Goal: Entertainment & Leisure: Consume media (video, audio)

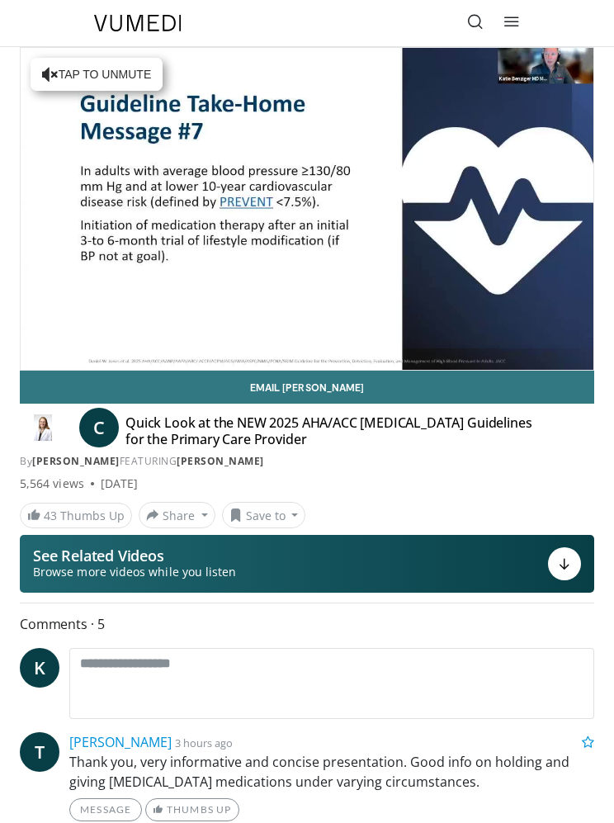
click at [209, 433] on h4 "Quick Look at the NEW 2025 AHA/ACC High Blood Pressure Guidelines for the Prima…" at bounding box center [329, 431] width 407 height 33
click at [172, 429] on h4 "Quick Look at the NEW 2025 AHA/ACC High Blood Pressure Guidelines for the Prima…" at bounding box center [329, 431] width 407 height 33
click at [264, 465] on link "[PERSON_NAME]" at bounding box center [221, 461] width 88 height 14
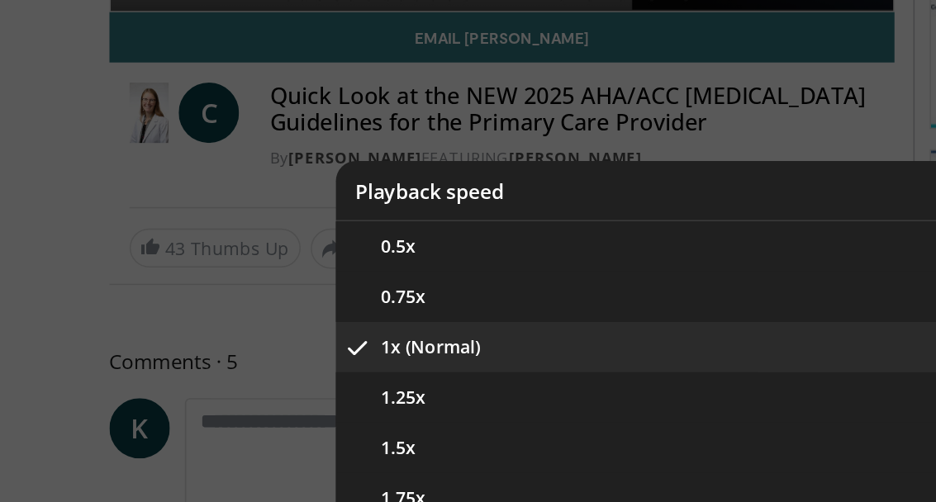
scroll to position [254, 0]
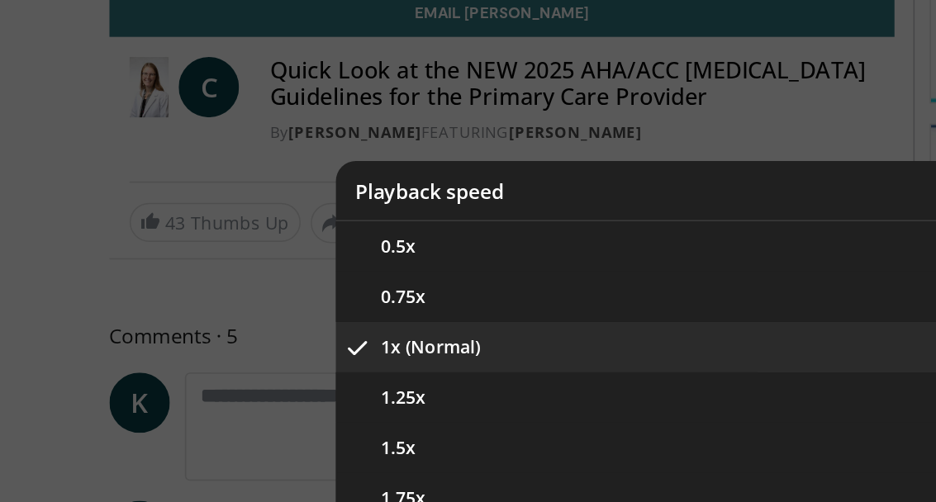
click at [271, 436] on button "1.75x" at bounding box center [467, 452] width 495 height 33
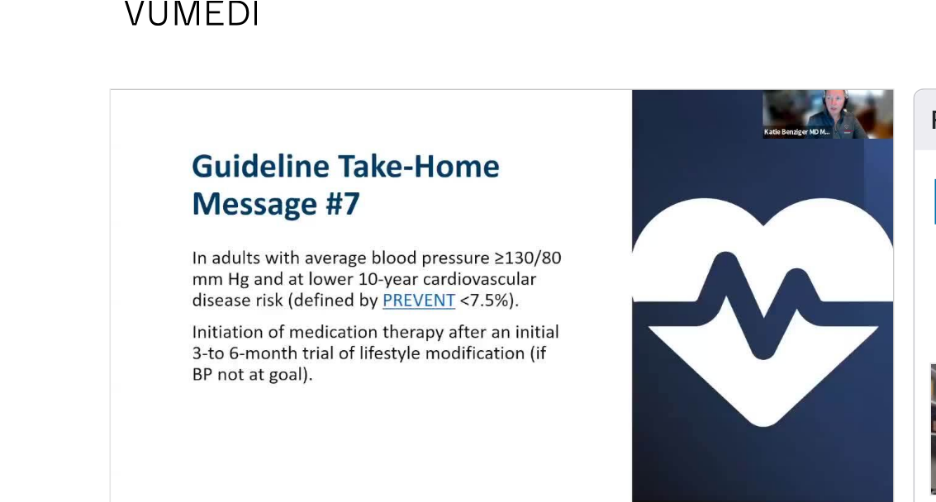
scroll to position [0, 0]
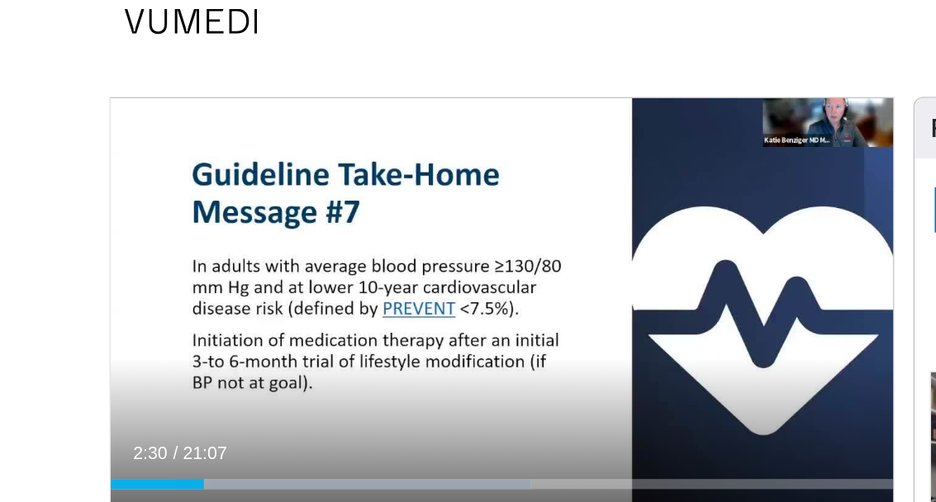
click at [568, 208] on div "10 seconds Tap to unmute" at bounding box center [330, 225] width 514 height 290
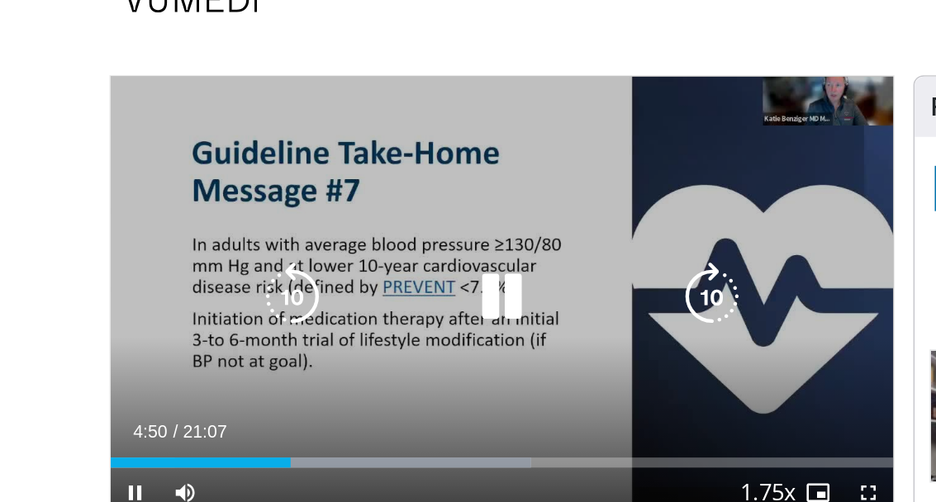
click at [585, 168] on div "10 seconds Tap to unmute" at bounding box center [330, 225] width 514 height 290
click at [329, 201] on icon "Video Player" at bounding box center [329, 224] width 46 height 46
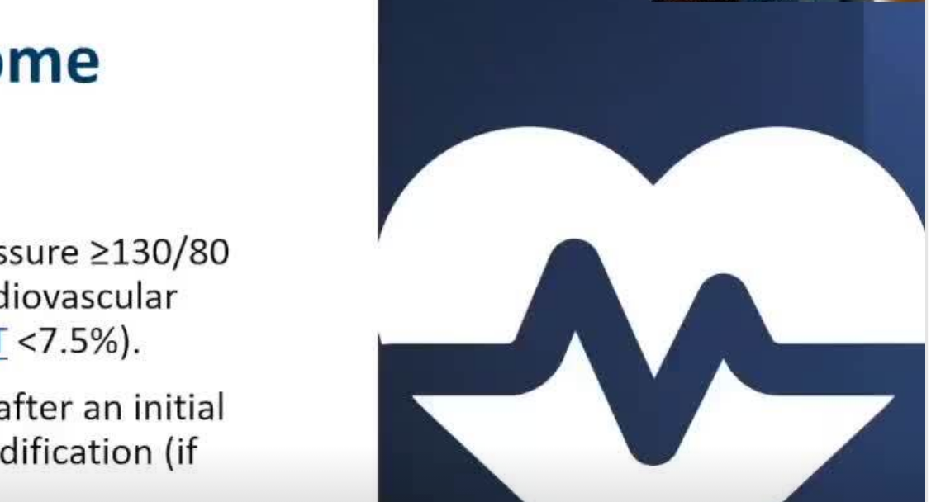
click at [268, 80] on div "10 seconds Tap to unmute" at bounding box center [330, 225] width 514 height 290
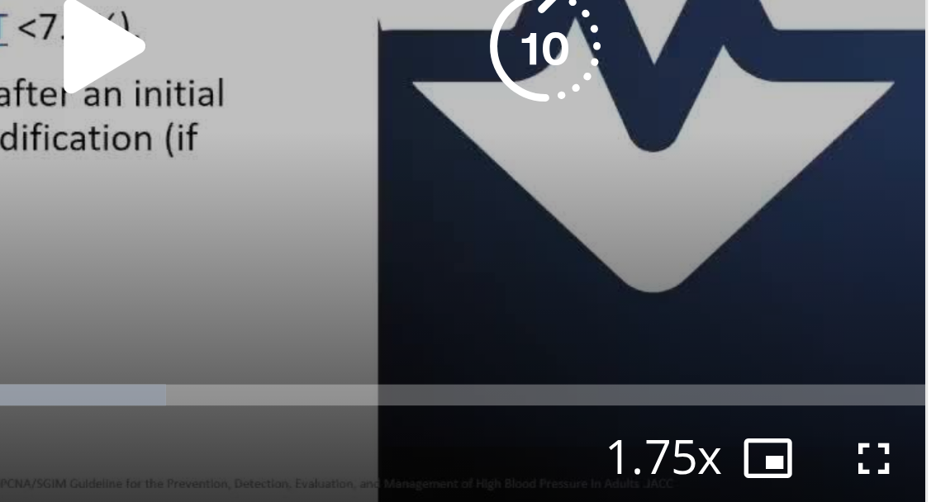
click at [268, 306] on div "Current Time 6:58 / Duration 21:07" at bounding box center [330, 313] width 514 height 15
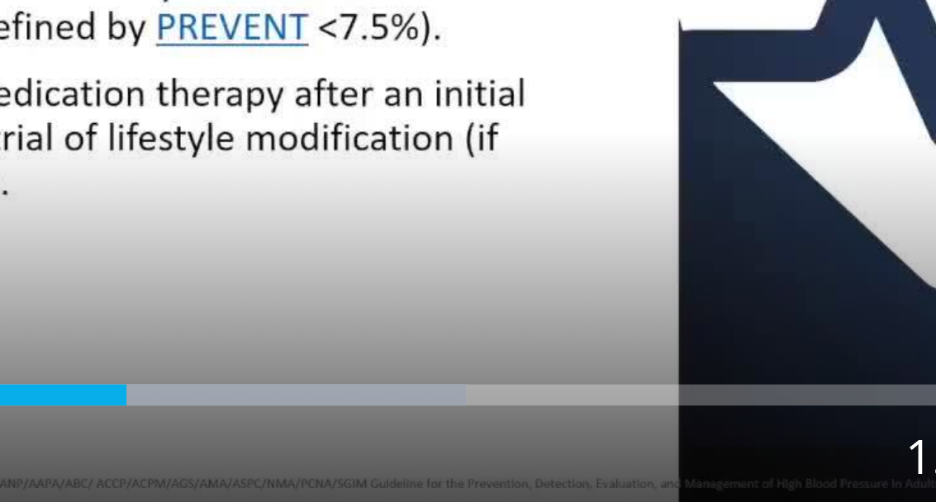
click at [226, 80] on div "10 seconds Tap to unmute" at bounding box center [330, 225] width 514 height 290
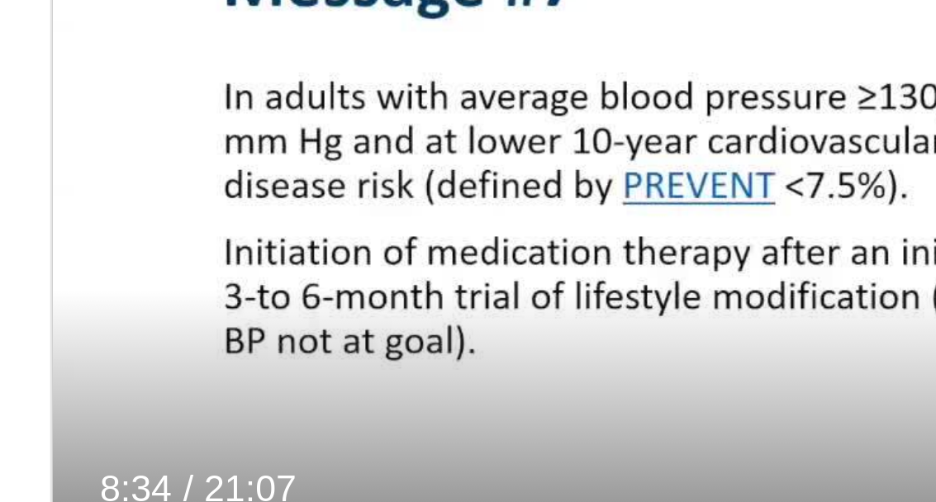
click at [192, 109] on div "10 seconds Tap to unmute" at bounding box center [330, 225] width 514 height 290
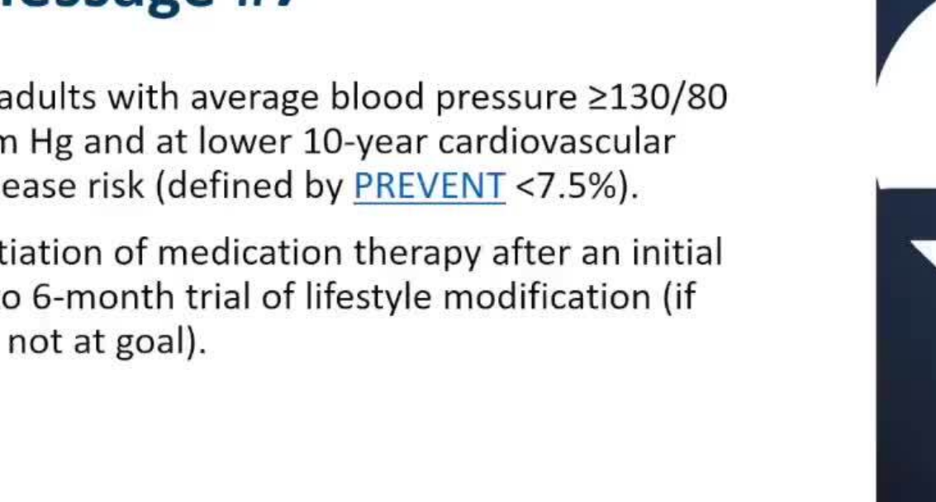
click at [145, 125] on div "10 seconds Tap to unmute" at bounding box center [330, 225] width 514 height 290
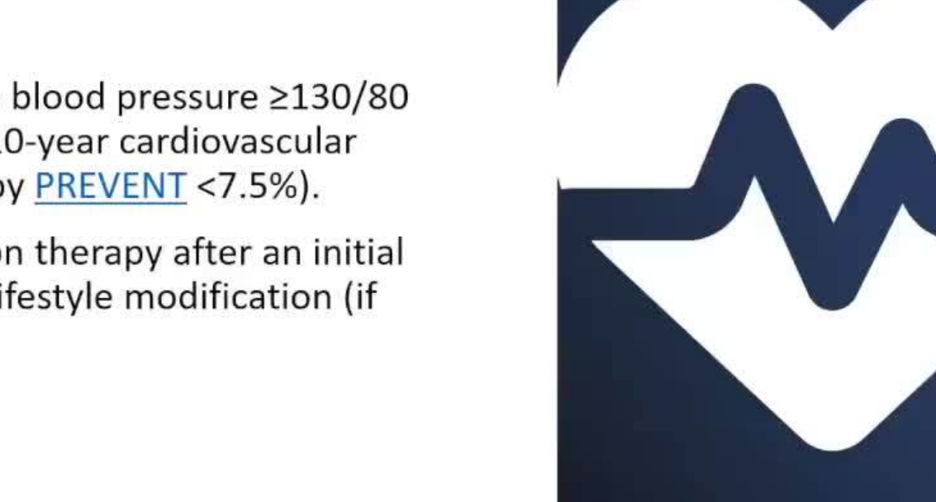
click at [272, 80] on div "10 seconds Tap to unmute" at bounding box center [330, 225] width 514 height 290
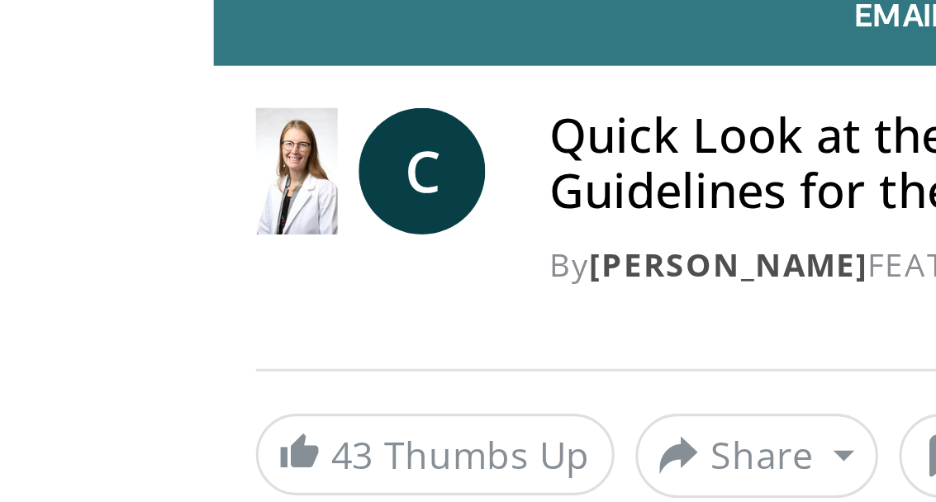
scroll to position [60, 0]
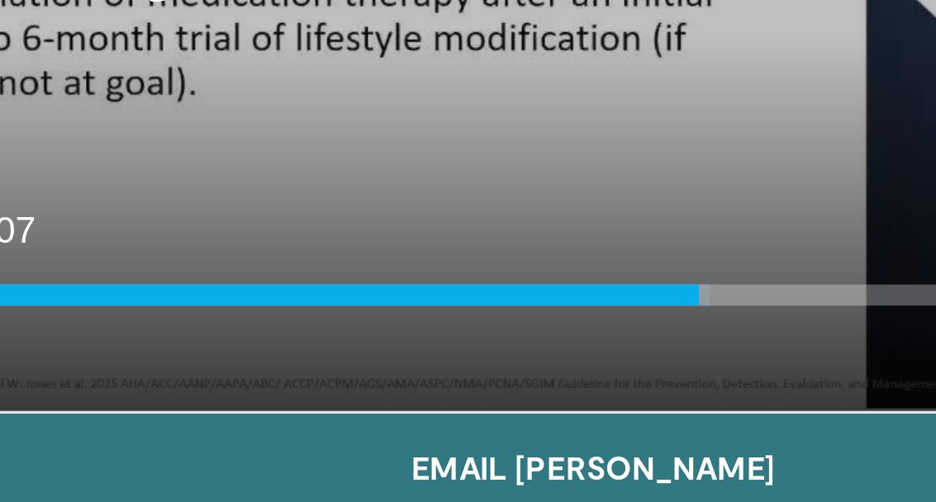
click at [209, 270] on div "Progress Bar" at bounding box center [218, 273] width 290 height 7
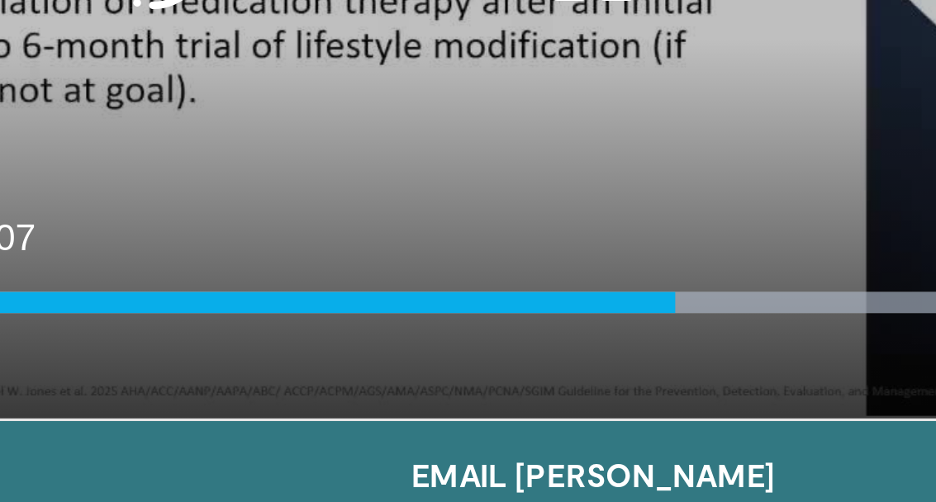
click at [187, 270] on div "Loaded : 99.41%" at bounding box center [328, 273] width 511 height 7
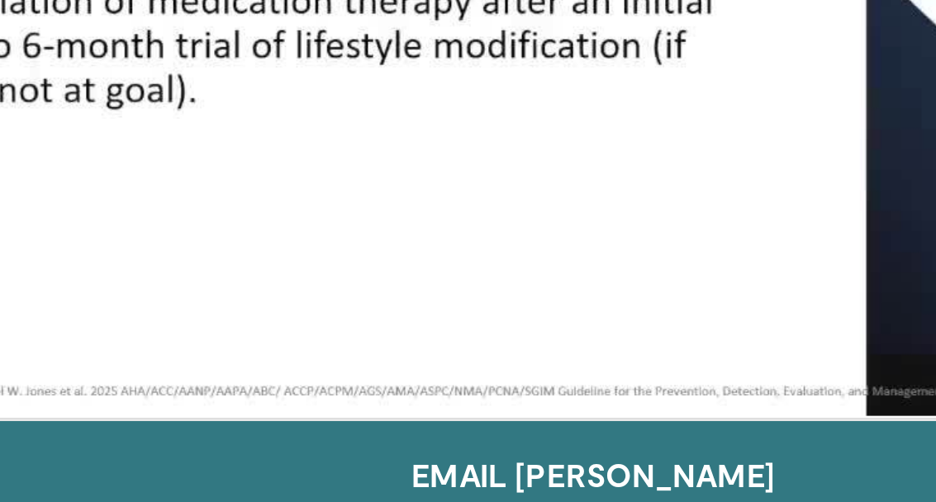
click at [234, 50] on div "10 seconds Tap to unmute" at bounding box center [330, 165] width 514 height 290
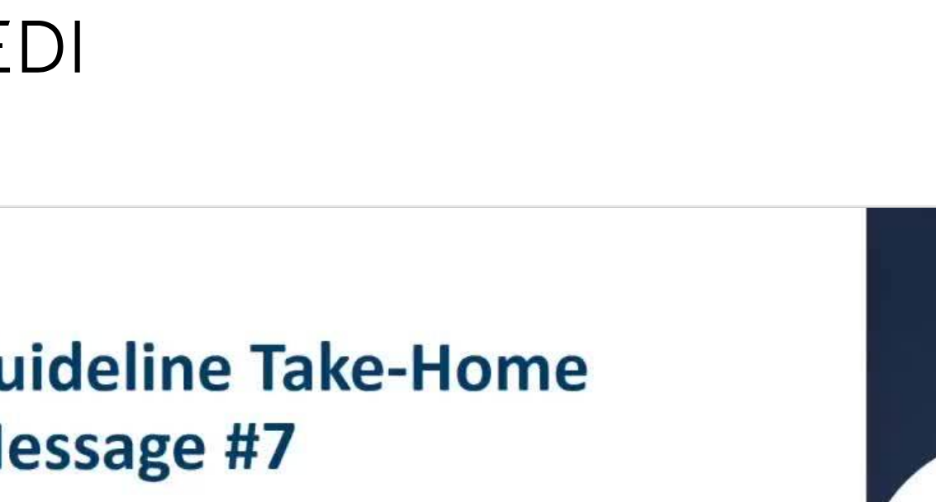
scroll to position [0, 0]
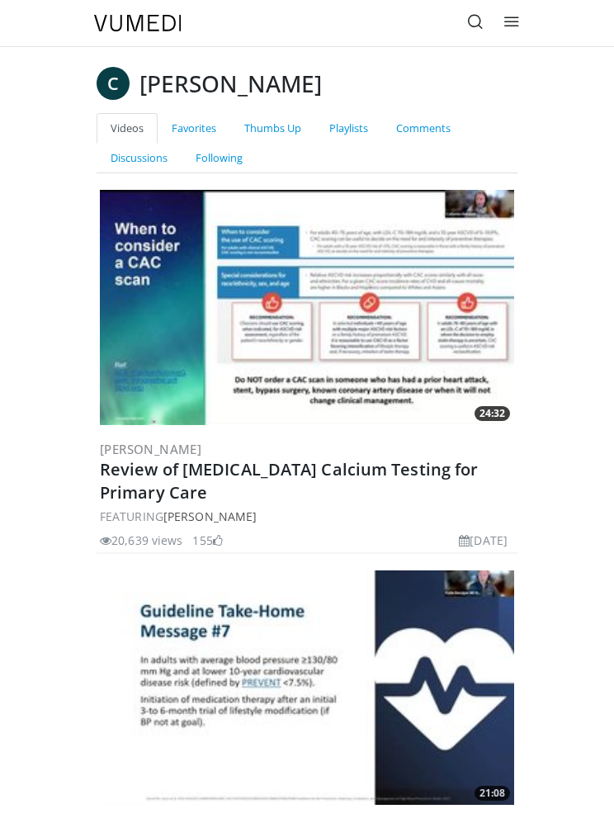
click at [318, 419] on img at bounding box center [307, 307] width 415 height 235
